Goal: Check status: Check status

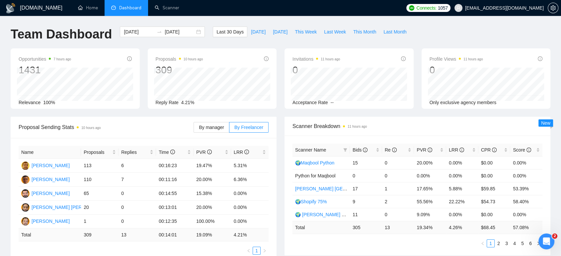
click at [326, 9] on ul "Home Dashboard Scanner" at bounding box center [236, 8] width 334 height 16
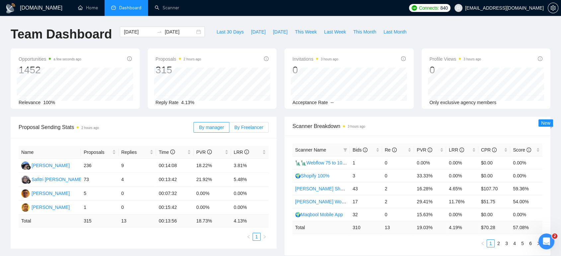
click at [246, 127] on span "By Freelancer" at bounding box center [249, 127] width 29 height 5
click at [230, 129] on input "By Freelancer" at bounding box center [230, 129] width 0 height 0
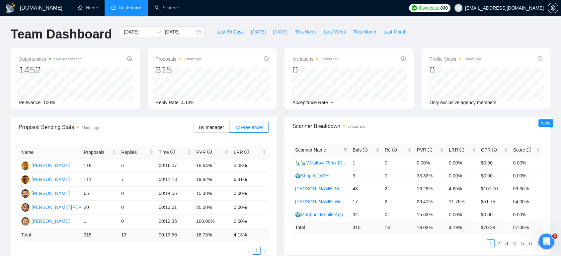
click at [276, 34] on span "[DATE]" at bounding box center [280, 31] width 15 height 7
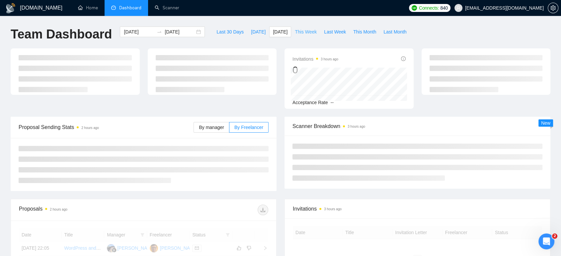
click at [308, 33] on span "This Week" at bounding box center [306, 31] width 22 height 7
type input "2025-10-06"
type input "2025-10-12"
